Goal: Transaction & Acquisition: Register for event/course

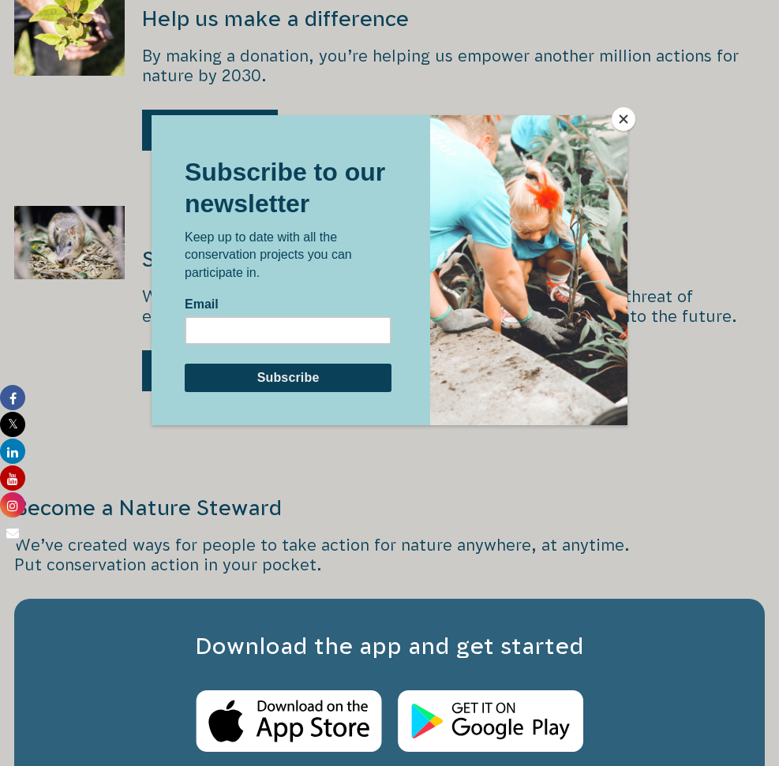
click at [628, 116] on button "Close" at bounding box center [623, 119] width 24 height 24
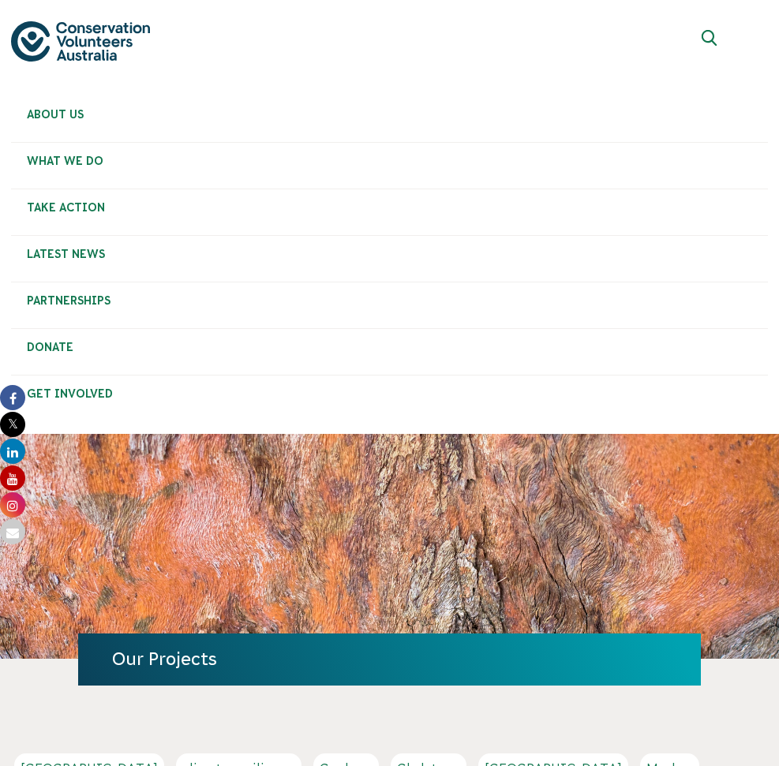
scroll to position [139, 0]
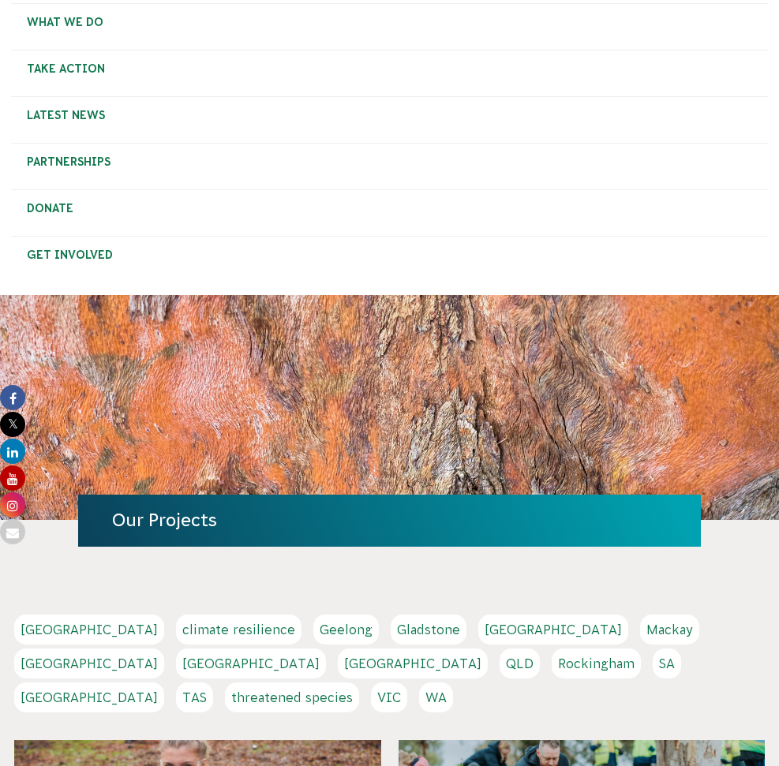
click at [67, 615] on link "[GEOGRAPHIC_DATA]" at bounding box center [89, 630] width 150 height 30
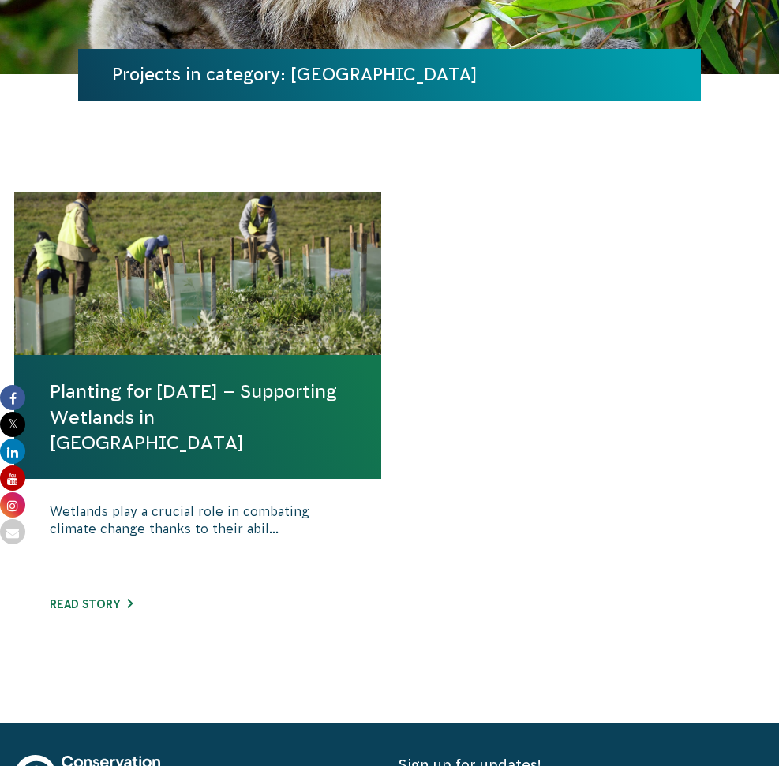
scroll to position [593, 0]
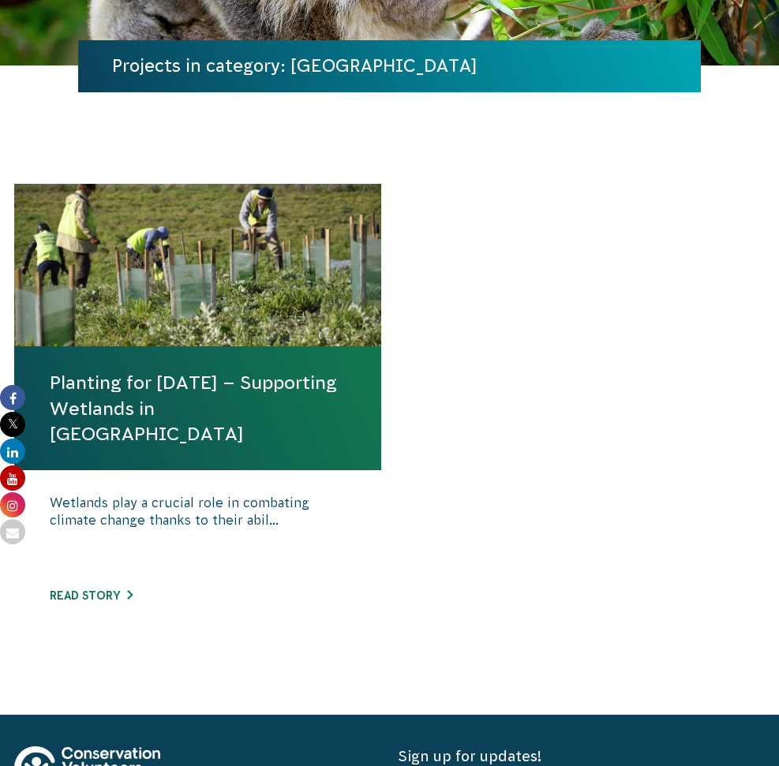
click at [127, 370] on link "Planting for [DATE] – Supporting Wetlands in [GEOGRAPHIC_DATA]" at bounding box center [198, 408] width 296 height 77
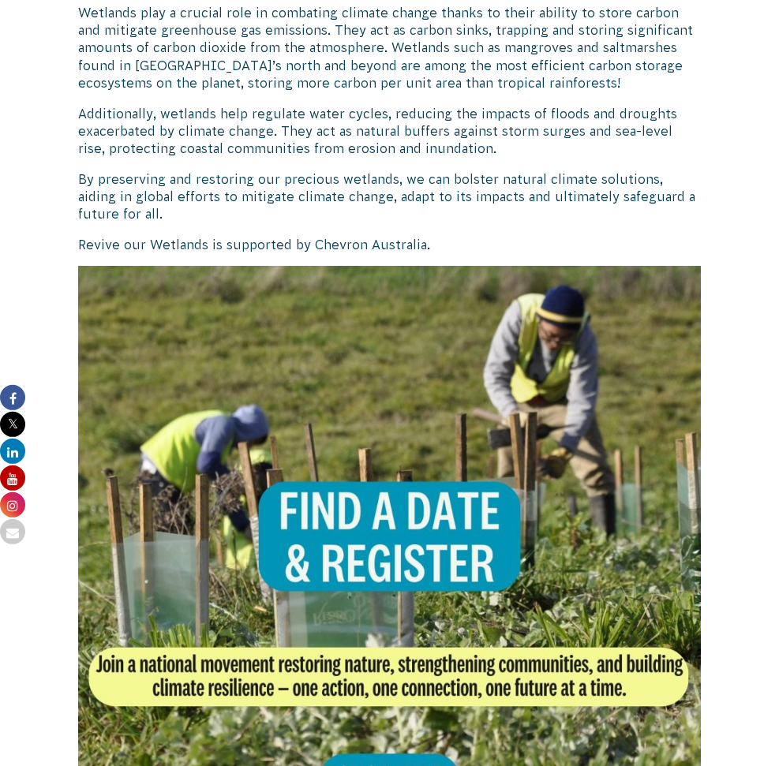
scroll to position [987, 0]
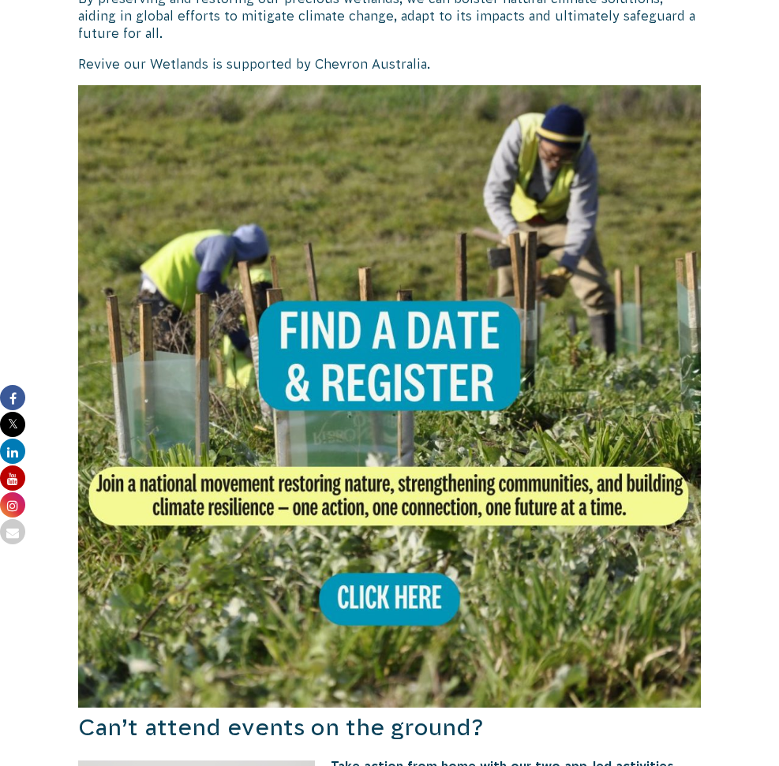
click at [471, 519] on img at bounding box center [389, 396] width 622 height 622
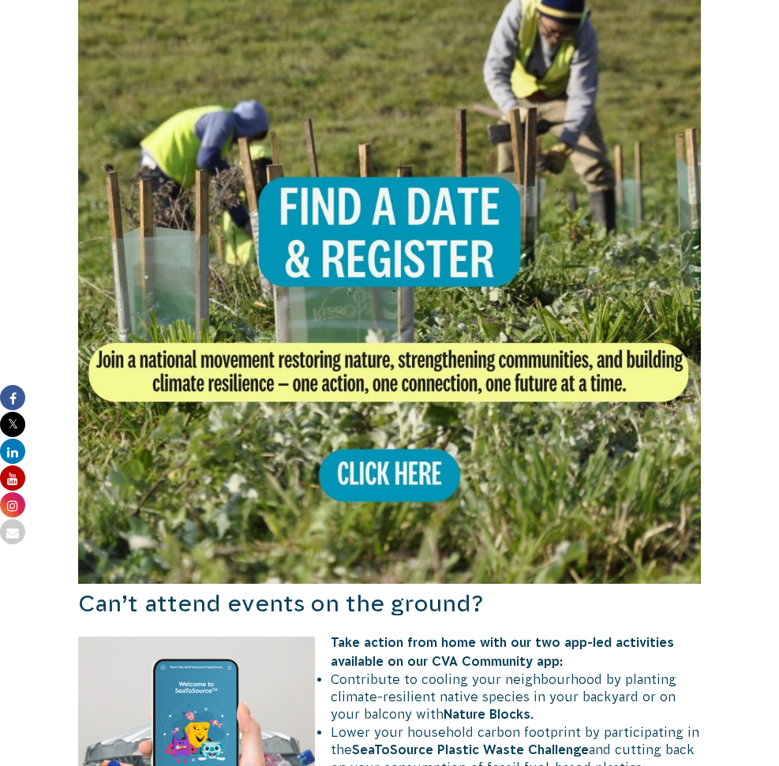
scroll to position [1111, 0]
click at [441, 398] on img at bounding box center [389, 272] width 622 height 622
